Goal: Task Accomplishment & Management: Use online tool/utility

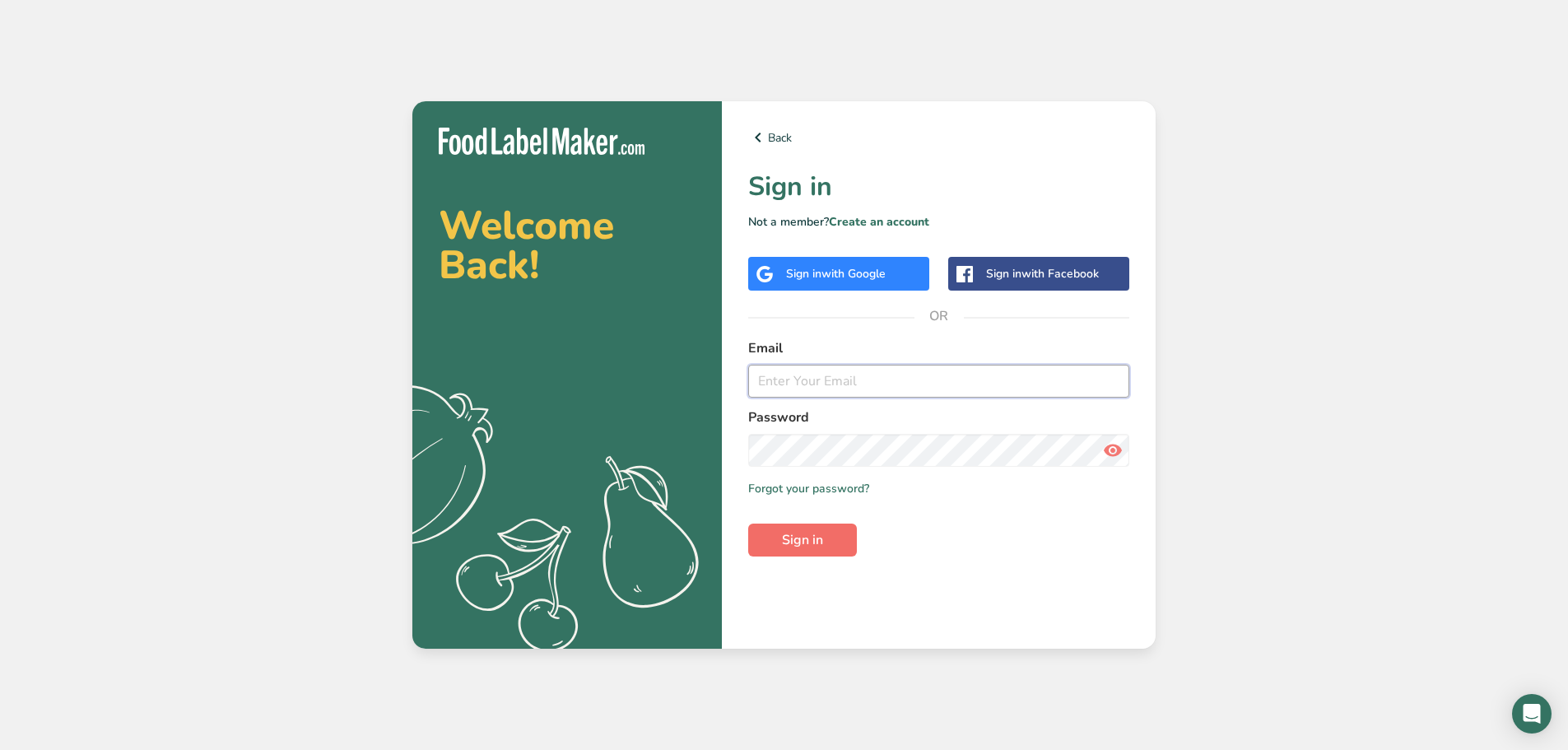
type input "[EMAIL_ADDRESS][DOMAIN_NAME]"
click at [846, 535] on button "Sign in" at bounding box center [803, 539] width 109 height 33
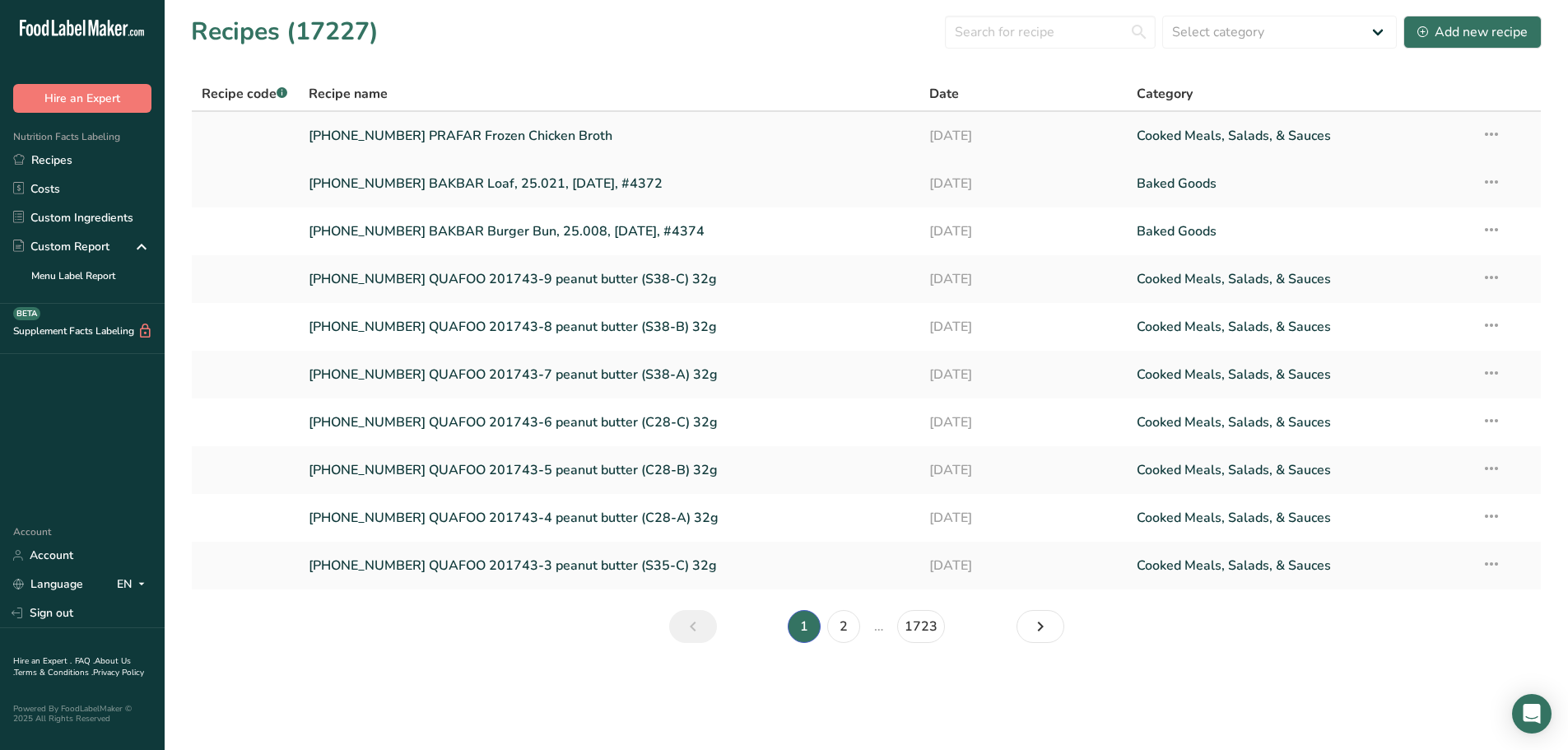
click at [490, 139] on link "[PHONE_NUMBER] PRAFAR Frozen Chicken Broth" at bounding box center [609, 135] width 602 height 34
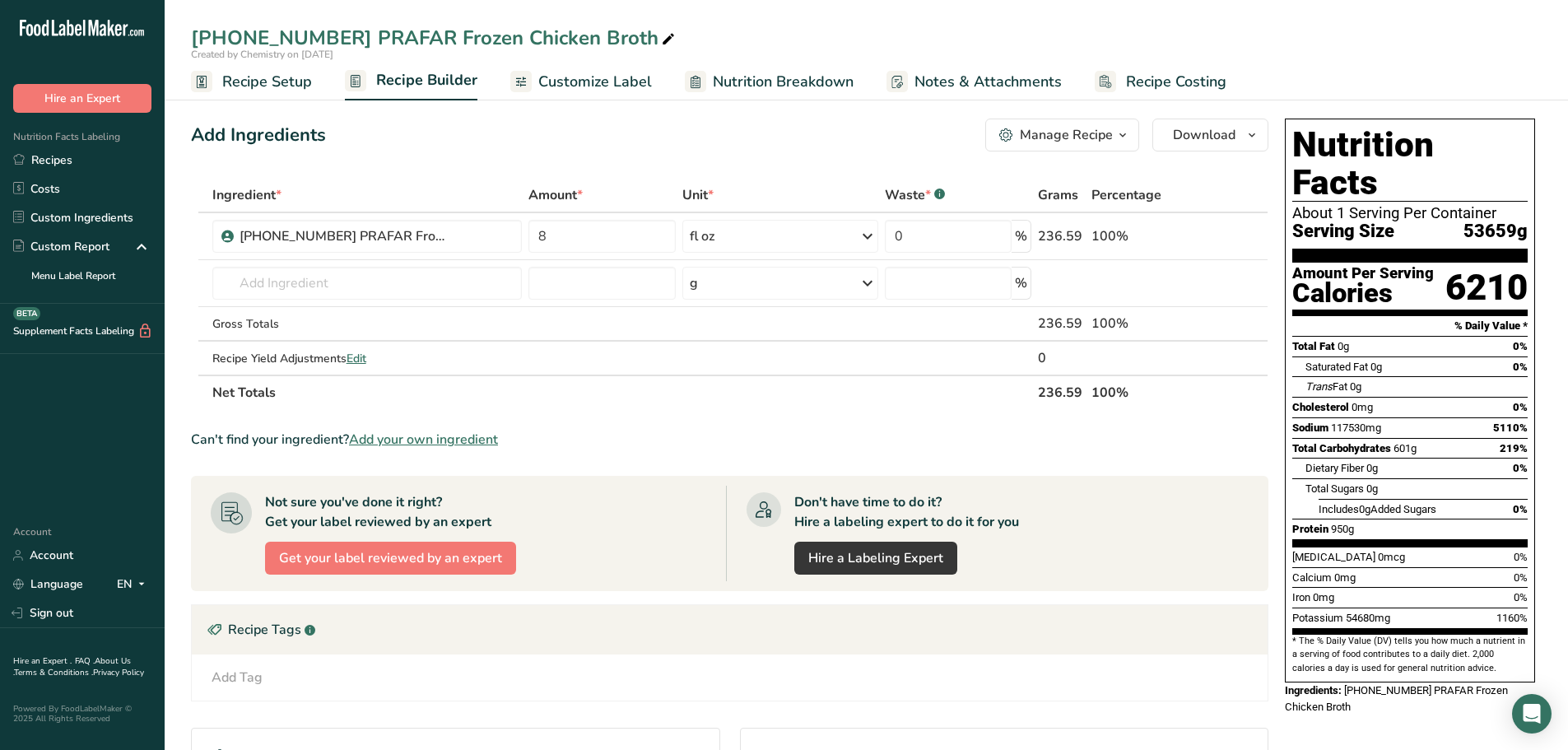
click at [600, 92] on span "Customize Label" at bounding box center [594, 81] width 113 height 22
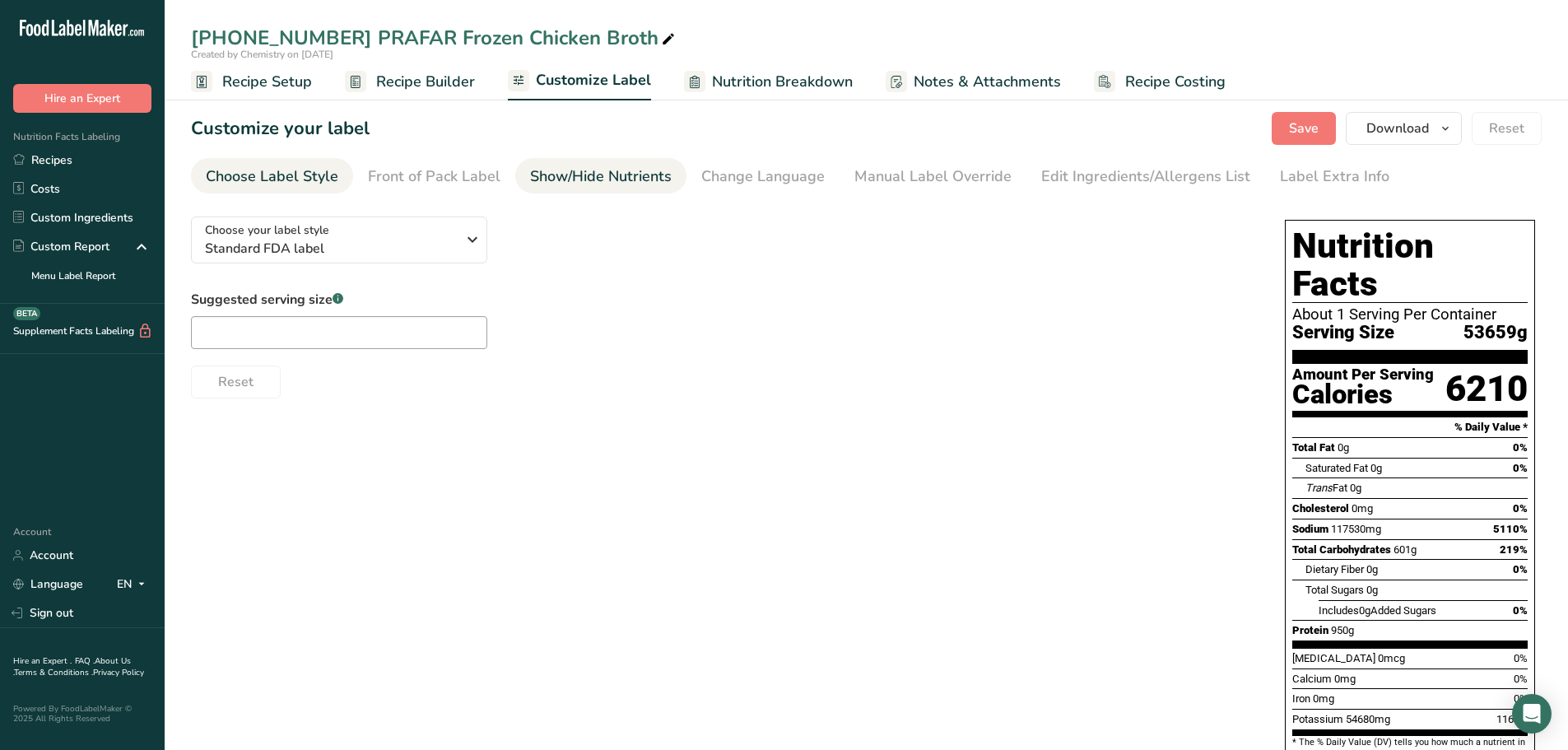
click at [604, 183] on div "Show/Hide Nutrients" at bounding box center [601, 176] width 142 height 22
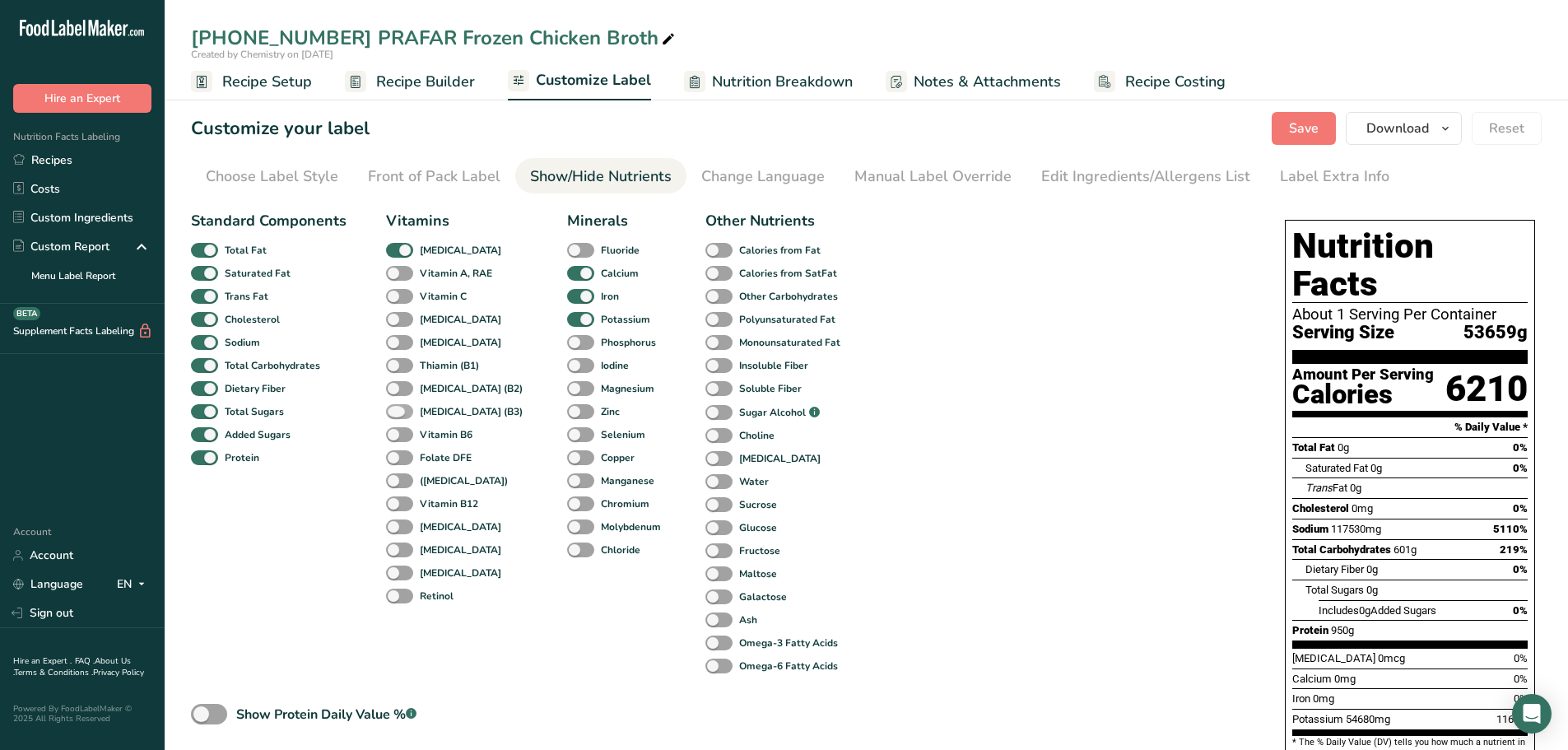
click at [392, 410] on span at bounding box center [399, 412] width 27 height 16
click at [392, 410] on input "[MEDICAL_DATA] (B3)" at bounding box center [391, 411] width 11 height 11
checkbox input "true"
click at [392, 433] on span at bounding box center [399, 435] width 27 height 16
click at [392, 433] on input "Vitamin B6" at bounding box center [391, 434] width 11 height 11
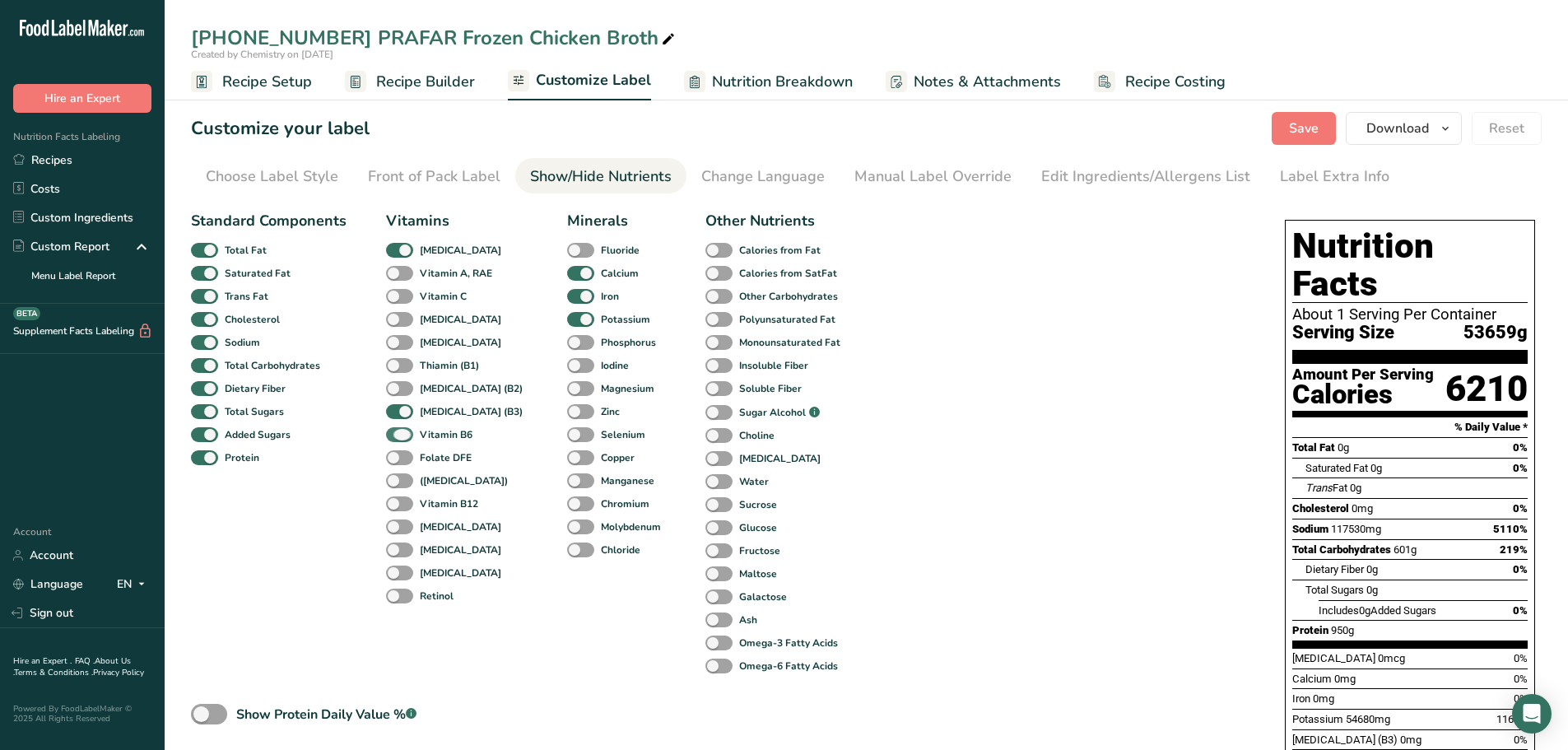
click at [394, 433] on span at bounding box center [399, 435] width 27 height 16
click at [394, 433] on input "Vitamin B6" at bounding box center [391, 434] width 11 height 11
checkbox input "false"
click at [396, 409] on span at bounding box center [399, 412] width 27 height 16
click at [396, 409] on input "[MEDICAL_DATA] (B3)" at bounding box center [391, 411] width 11 height 11
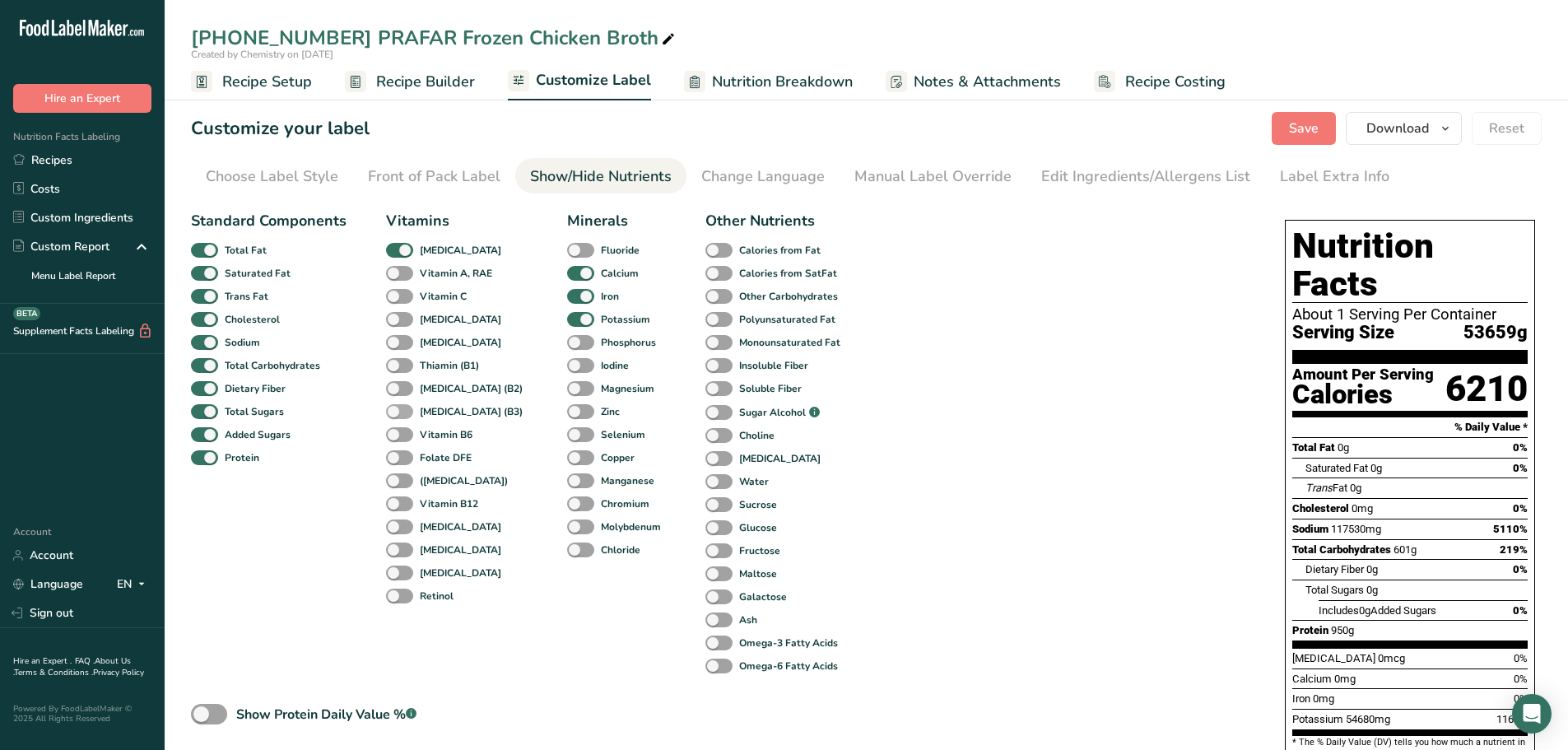
click at [391, 405] on span at bounding box center [399, 412] width 27 height 16
click at [391, 405] on input "[MEDICAL_DATA] (B3)" at bounding box center [391, 411] width 11 height 11
checkbox input "true"
click at [395, 429] on span at bounding box center [399, 435] width 27 height 16
click at [395, 429] on input "Vitamin B6" at bounding box center [391, 434] width 11 height 11
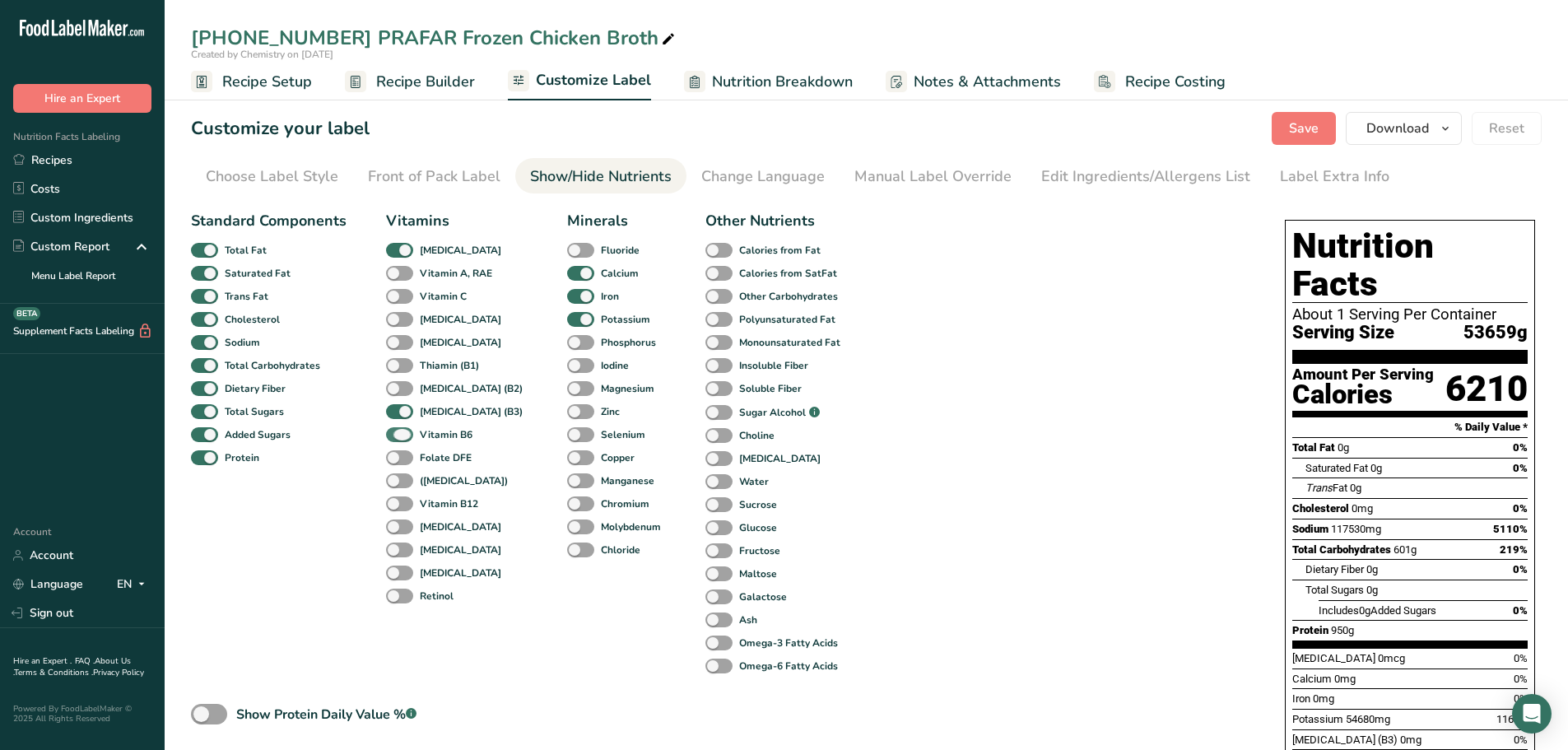
click at [395, 429] on span at bounding box center [399, 435] width 27 height 16
click at [395, 429] on input "Vitamin B6" at bounding box center [391, 434] width 11 height 11
checkbox input "false"
click at [394, 414] on span at bounding box center [399, 412] width 27 height 16
click at [394, 414] on input "[MEDICAL_DATA] (B3)" at bounding box center [391, 411] width 11 height 11
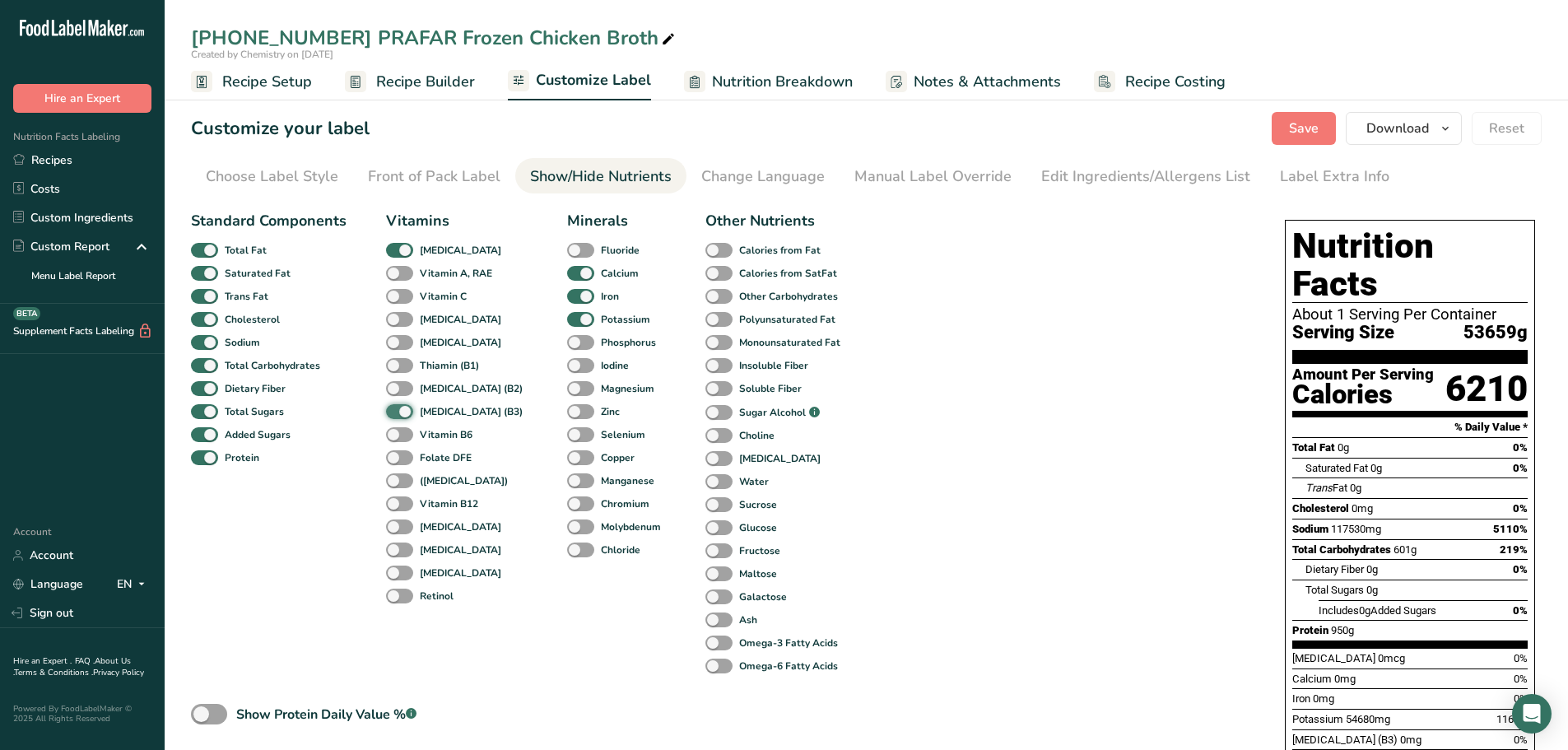
checkbox input "false"
